Goal: Find specific page/section: Find specific page/section

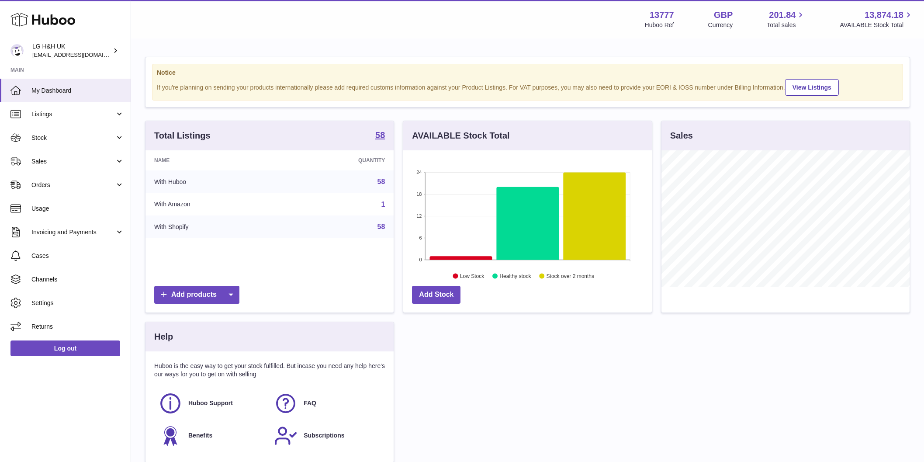
scroll to position [136, 248]
click at [55, 166] on link "Sales" at bounding box center [65, 161] width 131 height 24
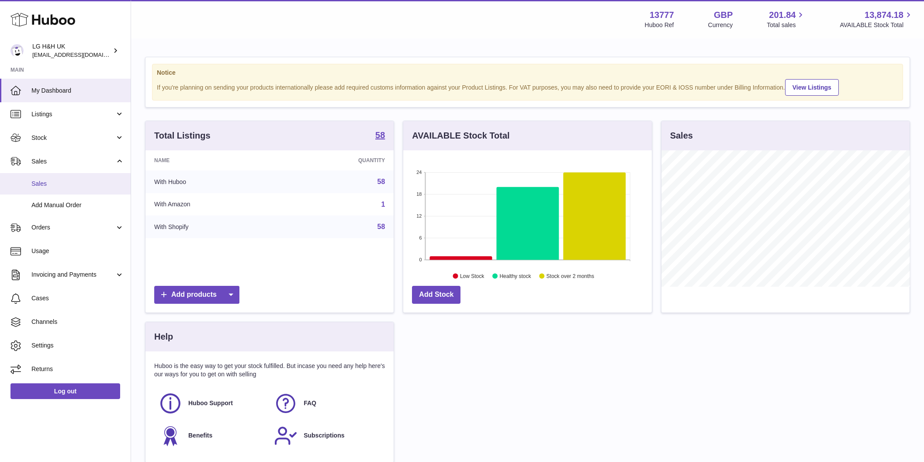
click at [43, 181] on span "Sales" at bounding box center [77, 183] width 93 height 8
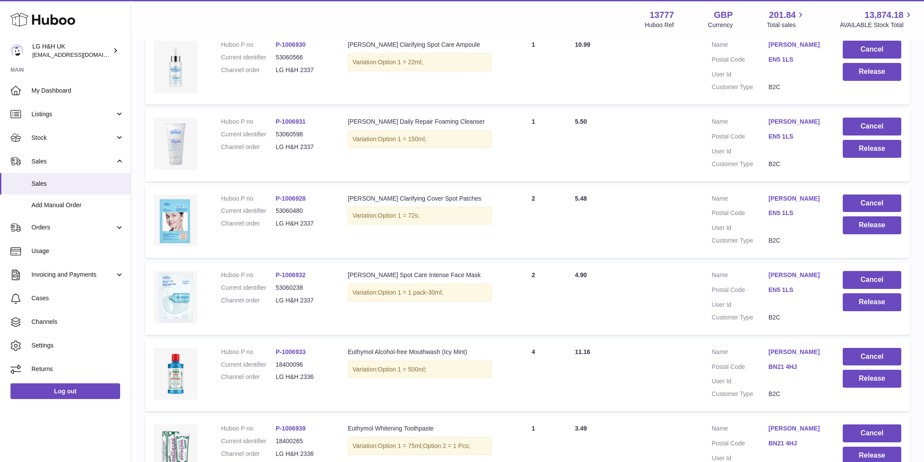
scroll to position [138, 0]
